Goal: Task Accomplishment & Management: Use online tool/utility

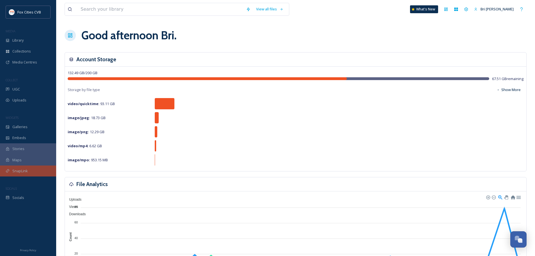
click at [21, 169] on span "SnapLink" at bounding box center [19, 170] width 15 height 5
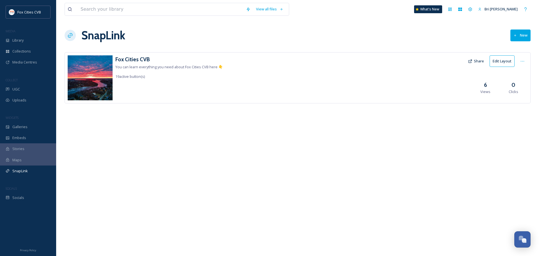
click at [478, 64] on button "Share" at bounding box center [476, 61] width 22 height 11
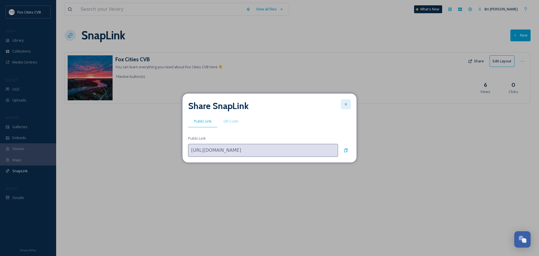
click at [347, 102] on icon at bounding box center [345, 104] width 4 height 4
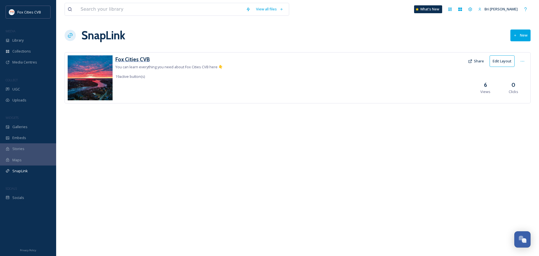
click at [143, 61] on h3 "Fox Cities CVB" at bounding box center [168, 59] width 107 height 8
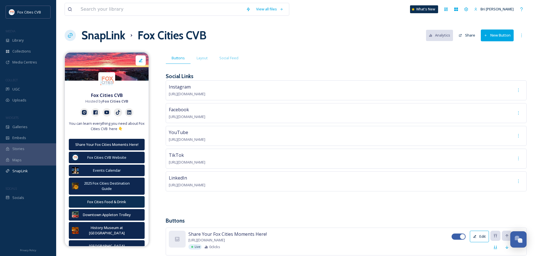
click at [498, 38] on button "New Button" at bounding box center [496, 35] width 33 height 12
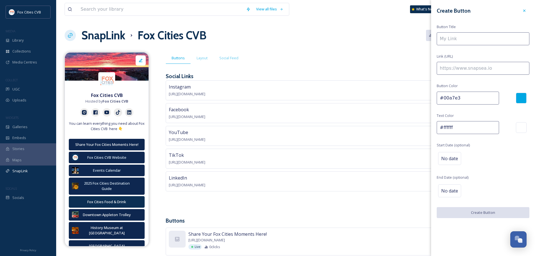
click at [461, 40] on input at bounding box center [482, 38] width 93 height 13
type input "Packer Game Day Shuttles"
click at [520, 95] on div at bounding box center [520, 98] width 11 height 11
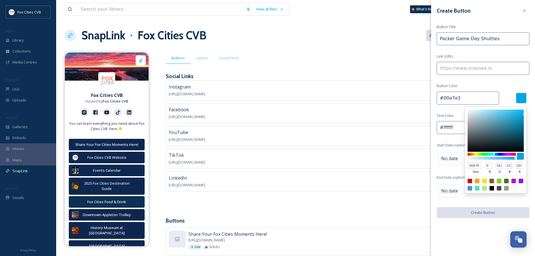
click at [521, 97] on div at bounding box center [520, 98] width 11 height 11
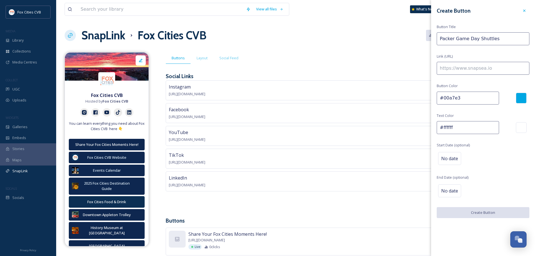
click at [523, 96] on div at bounding box center [520, 98] width 11 height 11
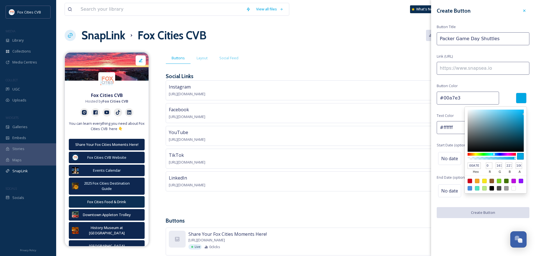
click at [478, 166] on input "00A7E3" at bounding box center [473, 165] width 13 height 7
click at [477, 166] on input "00A7E3" at bounding box center [473, 165] width 13 height 7
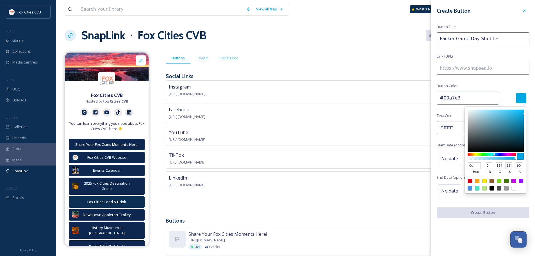
type input "0c2f53"
type input "#0c2f53"
type input "12"
type input "47"
type input "83"
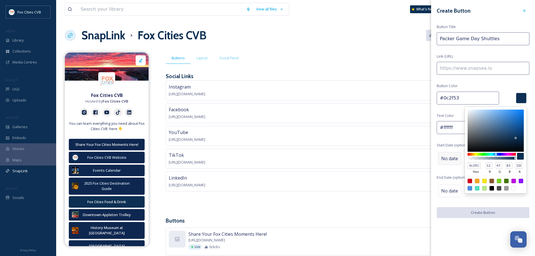
click at [446, 159] on span "No date" at bounding box center [449, 158] width 17 height 7
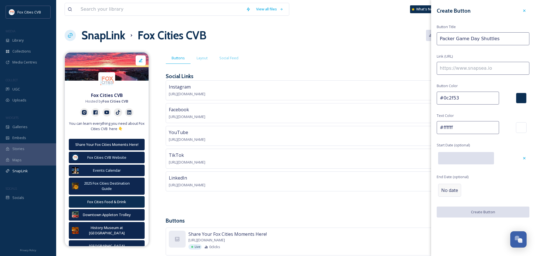
click at [449, 191] on span "No date" at bounding box center [449, 190] width 17 height 7
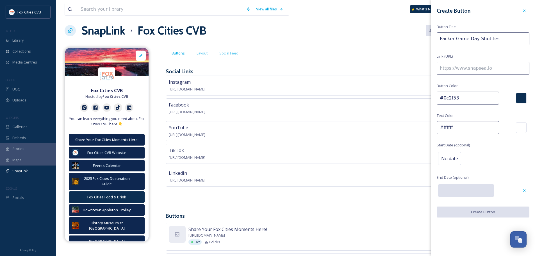
scroll to position [28, 0]
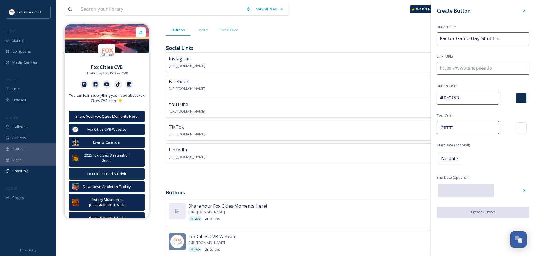
click at [465, 187] on input "text" at bounding box center [466, 190] width 56 height 12
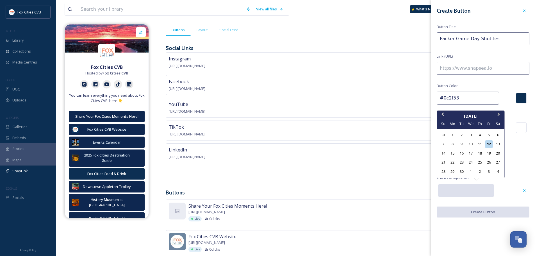
click at [500, 114] on button "Next Month" at bounding box center [498, 115] width 9 height 9
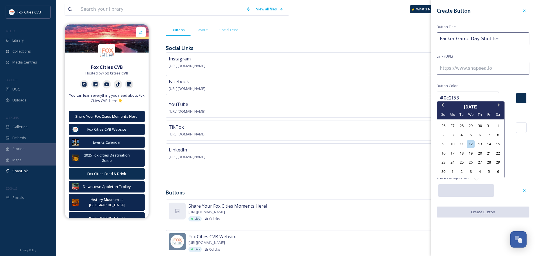
click at [499, 107] on button "Next Month" at bounding box center [498, 106] width 9 height 9
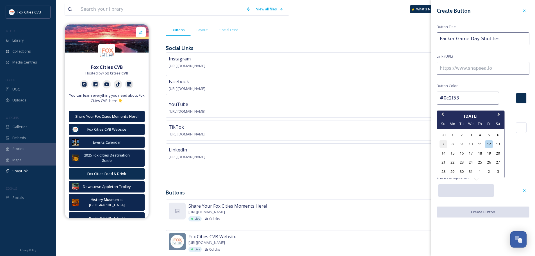
click at [444, 144] on div "7" at bounding box center [443, 144] width 8 height 8
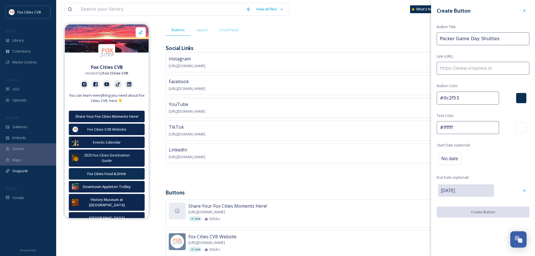
type input "[DATE]"
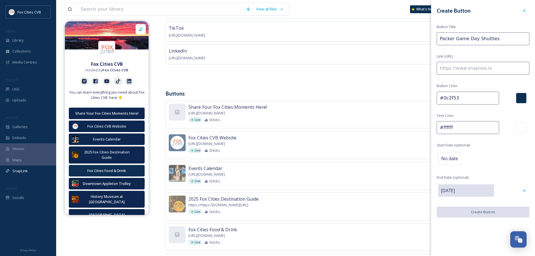
scroll to position [140, 0]
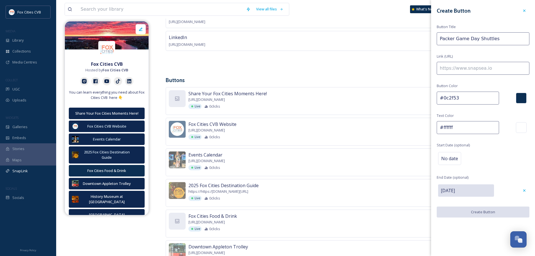
click at [476, 69] on input at bounding box center [482, 68] width 93 height 13
paste input "[URL][DOMAIN_NAME]"
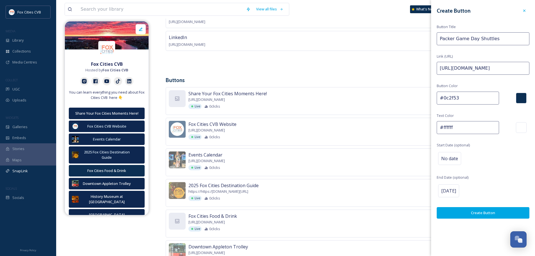
scroll to position [0, 27]
type input "[URL][DOMAIN_NAME]"
click at [494, 210] on button "Create Button" at bounding box center [482, 213] width 93 height 12
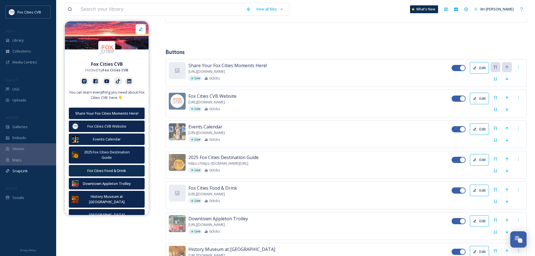
scroll to position [196, 0]
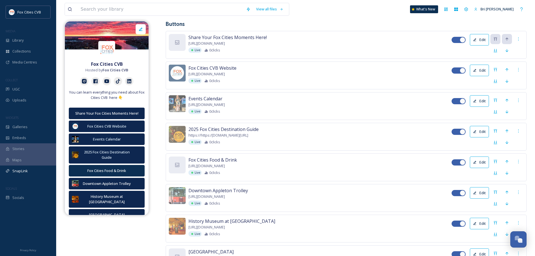
click at [475, 191] on icon at bounding box center [475, 193] width 4 height 4
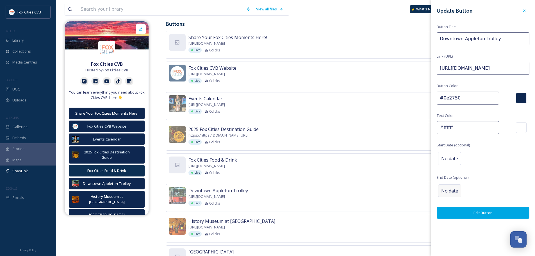
click at [456, 191] on span "No date" at bounding box center [449, 190] width 17 height 7
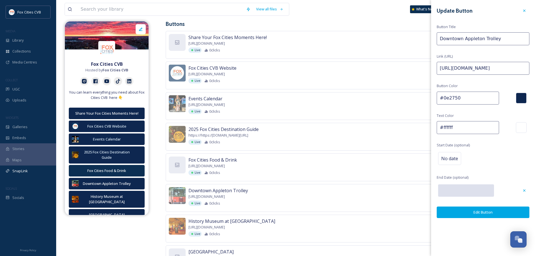
click at [456, 191] on input "text" at bounding box center [466, 190] width 56 height 12
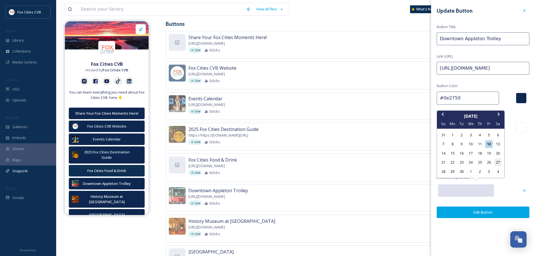
click at [496, 161] on div "27" at bounding box center [498, 162] width 8 height 8
type input "[DATE]"
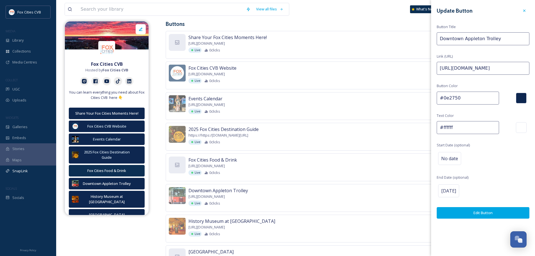
click at [487, 209] on button "Edit Button" at bounding box center [482, 213] width 93 height 12
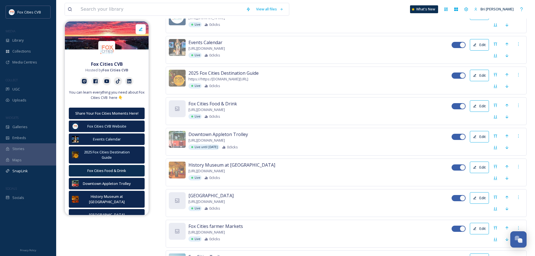
scroll to position [281, 0]
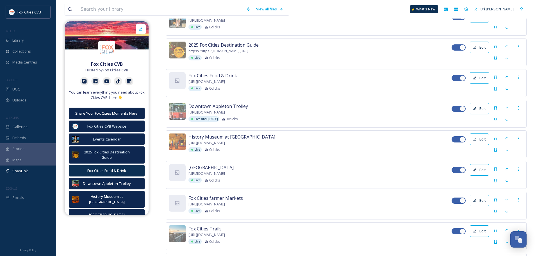
click at [486, 200] on button "Edit" at bounding box center [478, 200] width 19 height 12
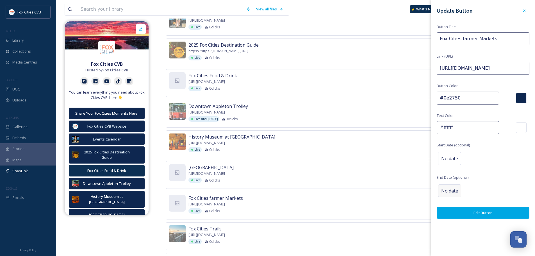
click at [450, 187] on div "No date" at bounding box center [449, 190] width 23 height 13
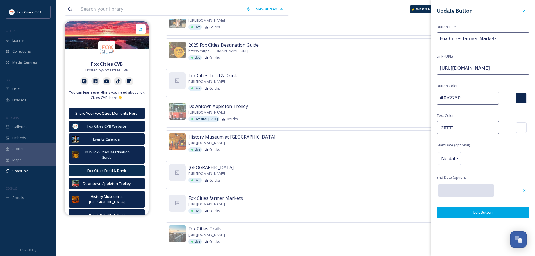
click at [450, 187] on input "text" at bounding box center [466, 190] width 56 height 12
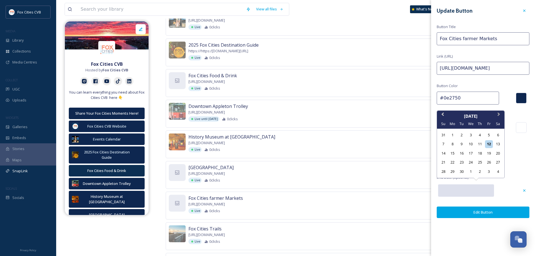
click at [498, 115] on span "Next Month" at bounding box center [498, 115] width 0 height 8
click at [495, 143] on div "11" at bounding box center [498, 144] width 8 height 8
type input "[DATE]"
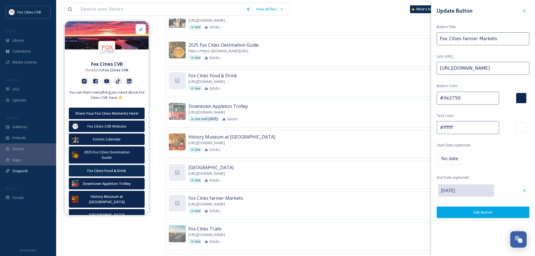
click at [474, 214] on button "Edit Button" at bounding box center [482, 212] width 93 height 12
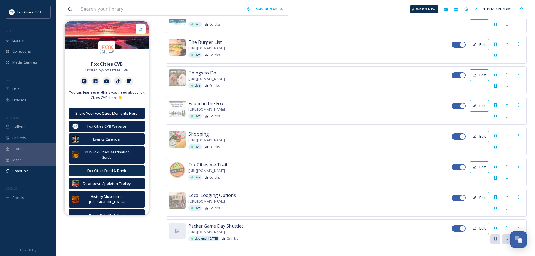
scroll to position [596, 0]
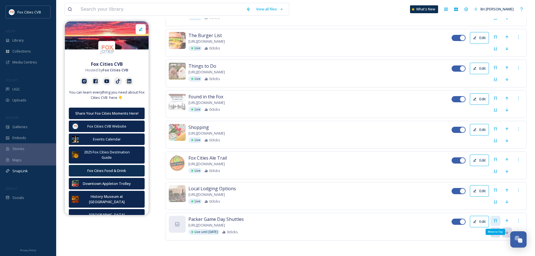
click at [496, 220] on icon at bounding box center [494, 220] width 3 height 3
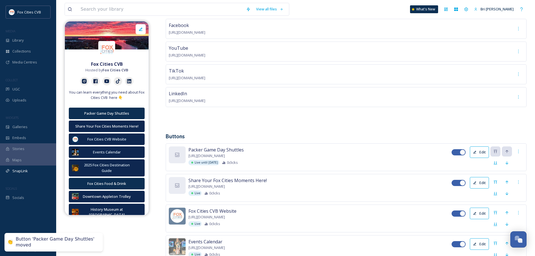
scroll to position [99, 0]
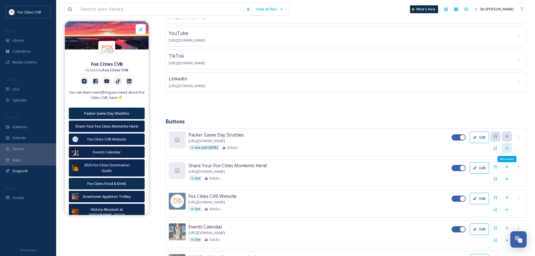
click at [506, 146] on icon at bounding box center [506, 148] width 4 height 4
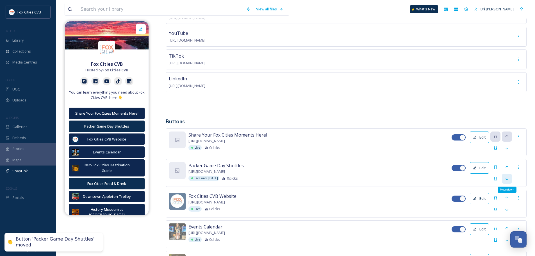
click at [506, 176] on icon at bounding box center [506, 178] width 4 height 4
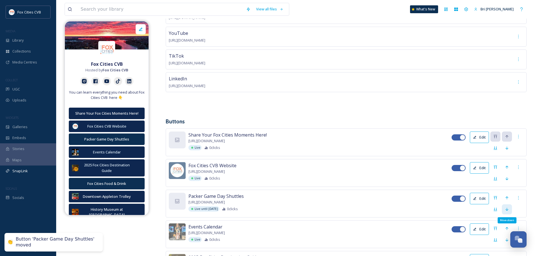
click at [506, 207] on icon at bounding box center [506, 209] width 4 height 4
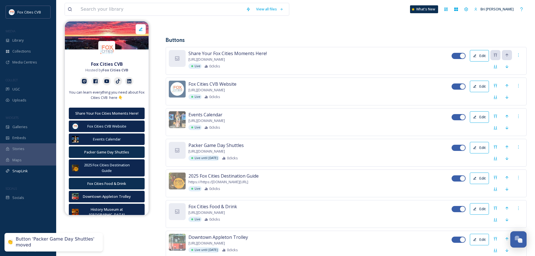
scroll to position [183, 0]
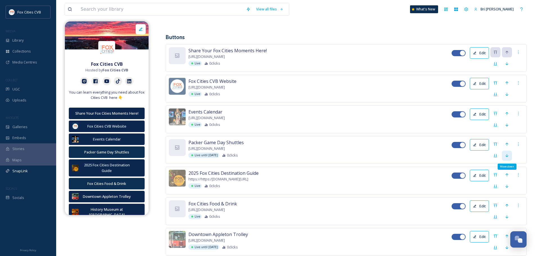
click at [507, 154] on icon at bounding box center [506, 155] width 4 height 4
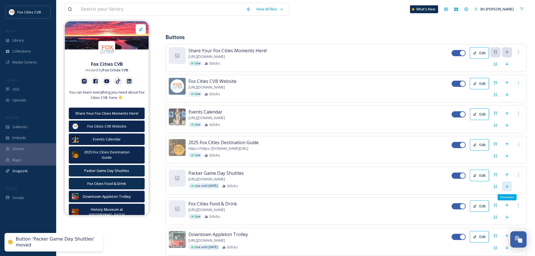
click at [506, 185] on icon at bounding box center [506, 186] width 4 height 4
click at [507, 186] on icon at bounding box center [506, 186] width 4 height 4
click at [504, 183] on div "Move down" at bounding box center [506, 186] width 10 height 10
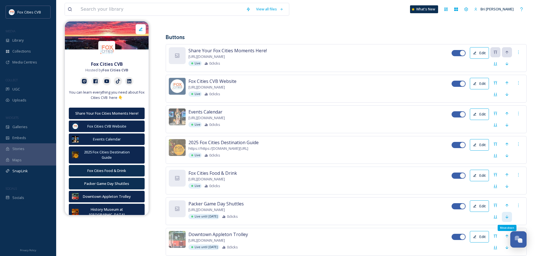
click at [506, 216] on icon at bounding box center [506, 216] width 4 height 4
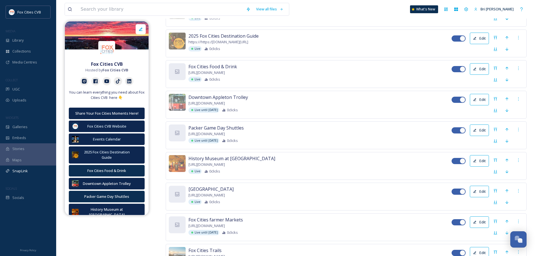
scroll to position [295, 0]
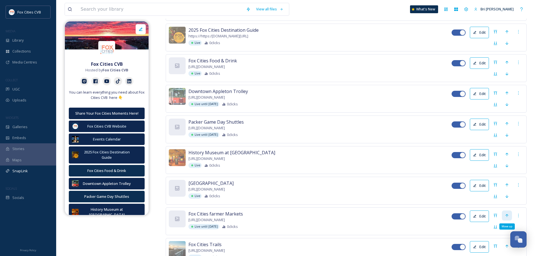
click at [507, 214] on icon at bounding box center [506, 215] width 3 height 3
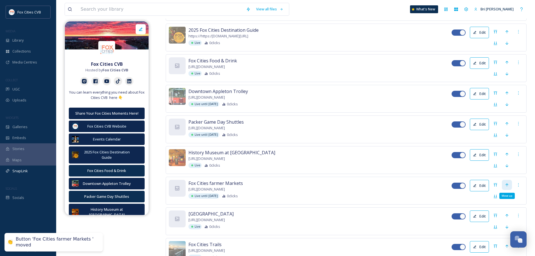
click at [507, 185] on icon at bounding box center [506, 184] width 3 height 3
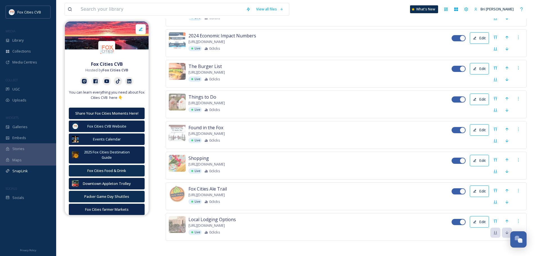
scroll to position [596, 0]
click at [516, 188] on icon at bounding box center [518, 190] width 4 height 4
click at [518, 216] on span "Delete Button" at bounding box center [508, 218] width 23 height 5
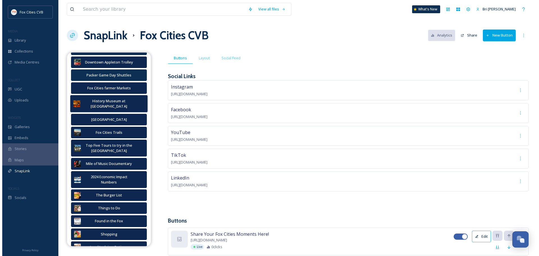
scroll to position [140, 0]
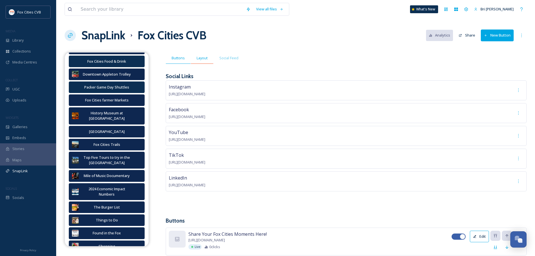
click at [202, 59] on span "Layout" at bounding box center [201, 57] width 11 height 5
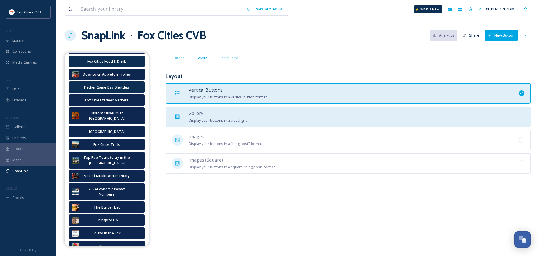
click at [199, 113] on span "Gallery" at bounding box center [196, 113] width 15 height 6
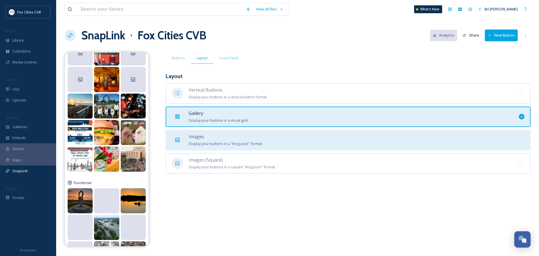
click at [207, 138] on div "Images Display your buttons in a "blog post" format." at bounding box center [226, 140] width 74 height 14
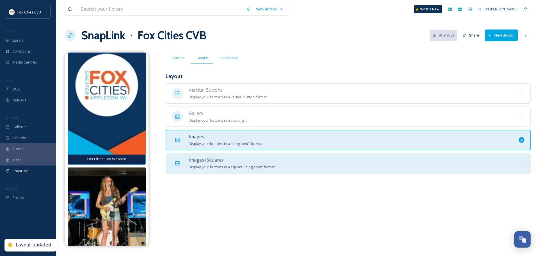
click at [207, 162] on div "Images (Square) Display your buttons in a square "blog post" format." at bounding box center [232, 163] width 87 height 14
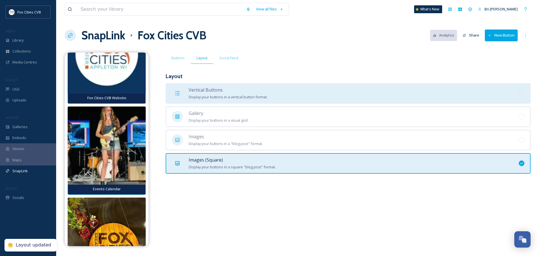
click at [212, 90] on span "Vertical Buttons" at bounding box center [206, 90] width 34 height 6
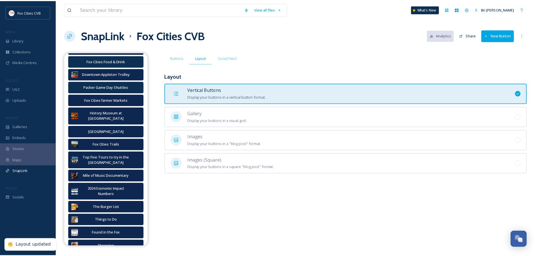
scroll to position [0, 0]
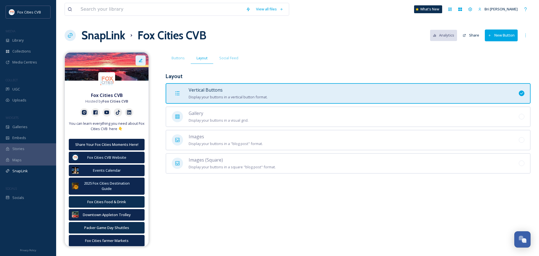
click at [138, 63] on div at bounding box center [141, 60] width 10 height 10
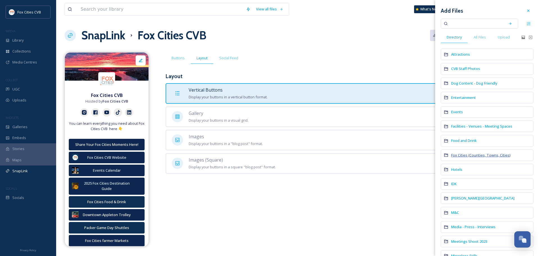
click at [473, 153] on span "Fox Cities (Counties, Towns, Cities)" at bounding box center [480, 154] width 59 height 5
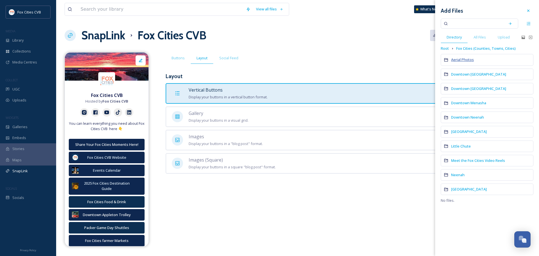
click at [469, 62] on span "Aerial Photos" at bounding box center [462, 59] width 23 height 5
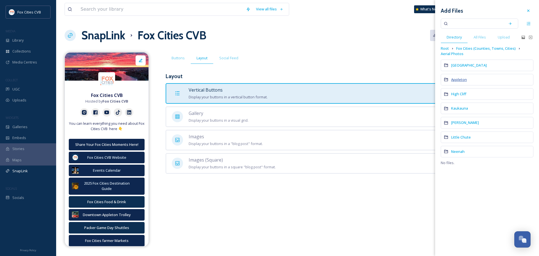
click at [460, 79] on span "Appleton" at bounding box center [459, 79] width 16 height 5
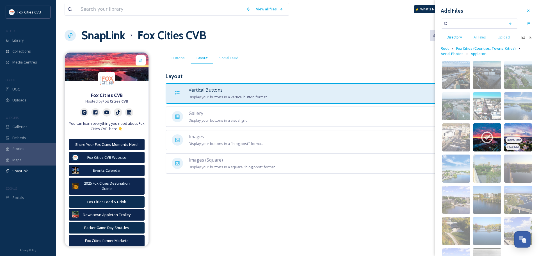
click at [523, 139] on img at bounding box center [518, 137] width 28 height 28
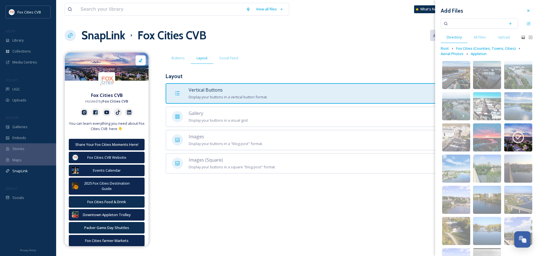
click at [390, 223] on div "Fox Cities CVB Hosted by Fox Cities CVB You can learn everything you need about…" at bounding box center [298, 149] width 466 height 194
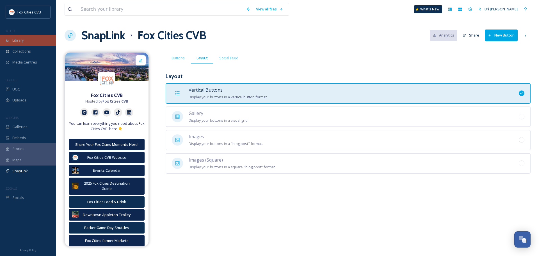
click at [32, 38] on div "Library" at bounding box center [28, 40] width 56 height 11
